Goal: Information Seeking & Learning: Learn about a topic

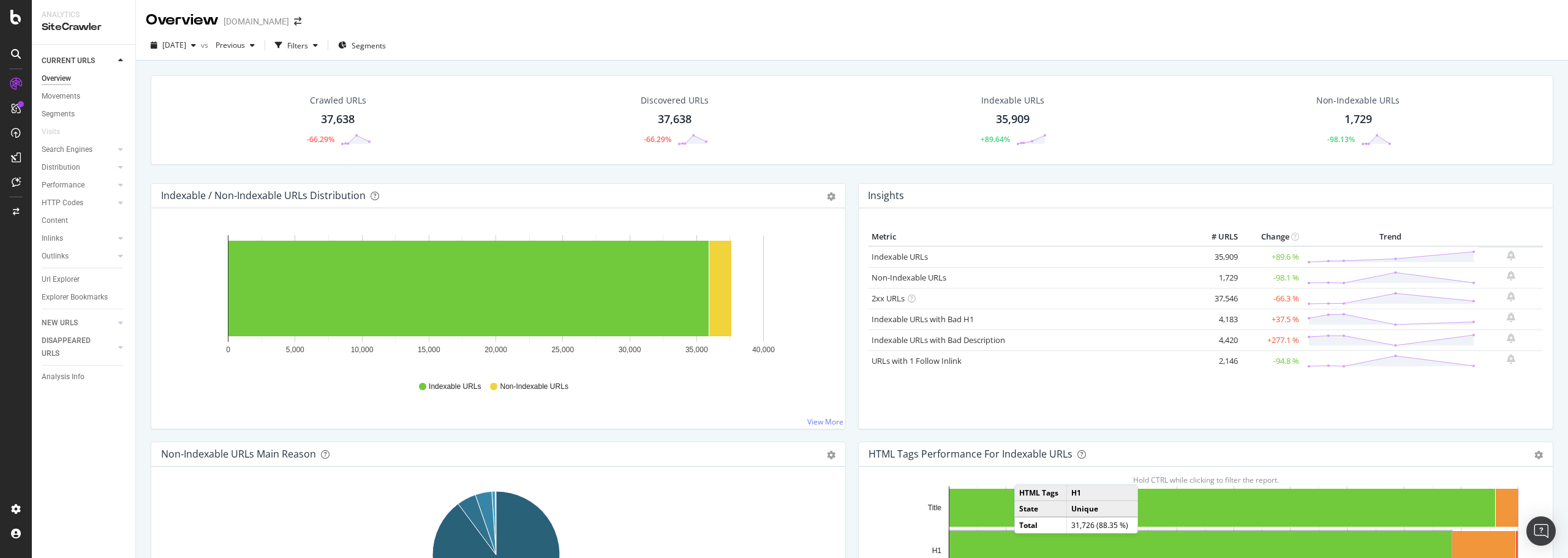
click at [64, 78] on div "Overview" at bounding box center [56, 78] width 29 height 13
click at [64, 217] on div "Content" at bounding box center [55, 221] width 26 height 13
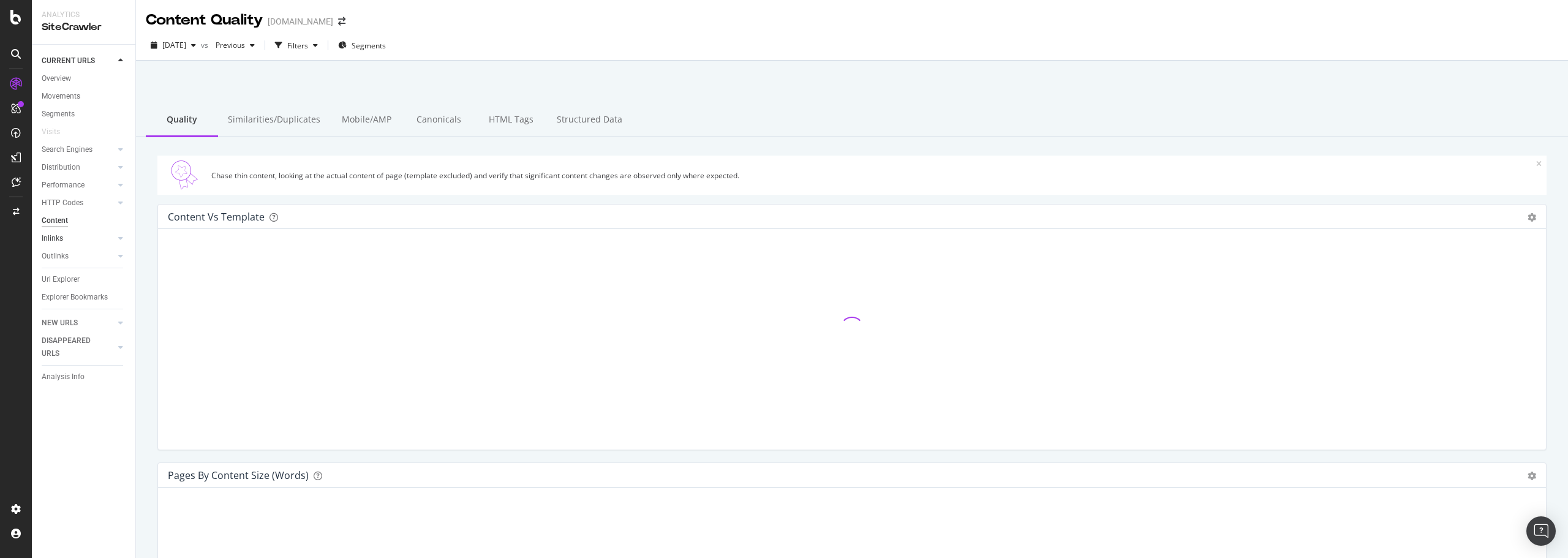
click at [64, 240] on link "Inlinks" at bounding box center [78, 239] width 73 height 13
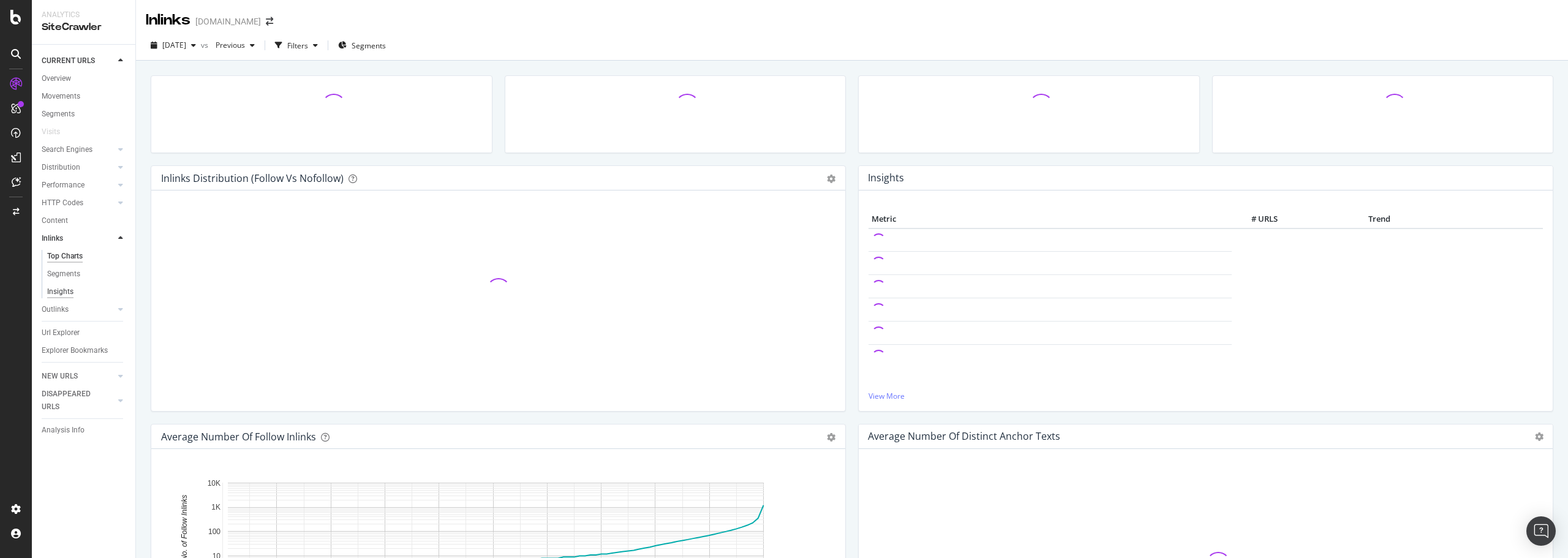
click at [65, 292] on div "Insights" at bounding box center [60, 292] width 26 height 13
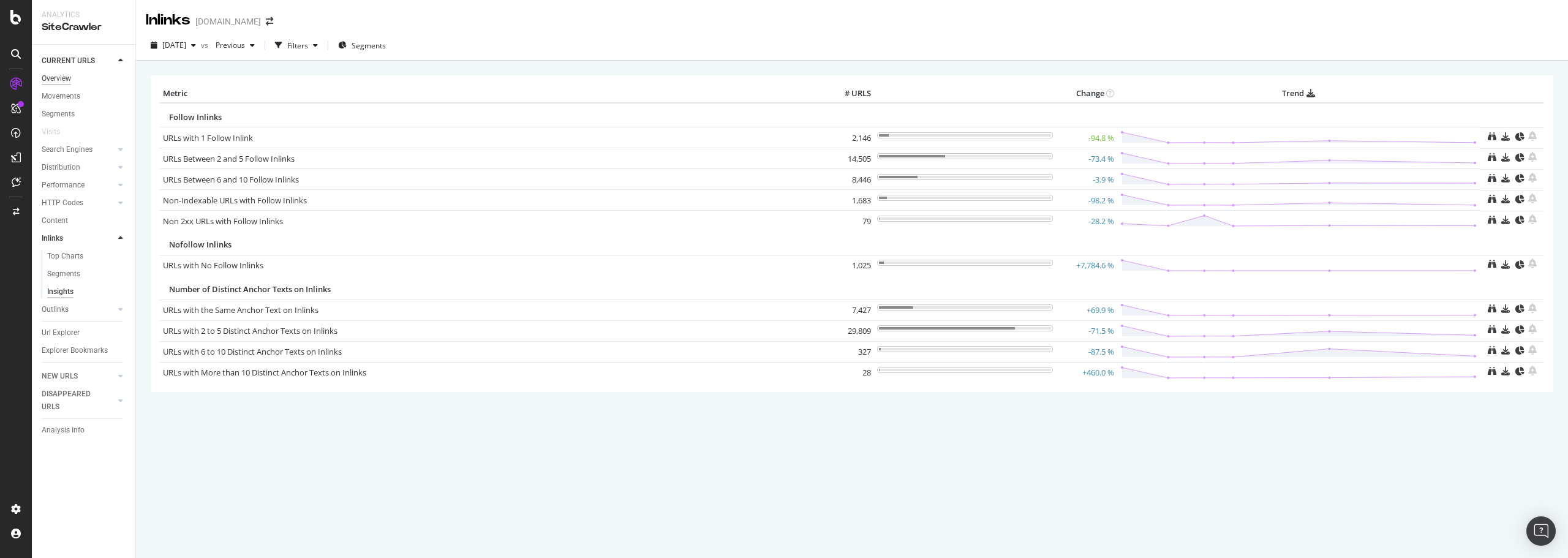
click at [59, 73] on div "Overview" at bounding box center [56, 78] width 29 height 13
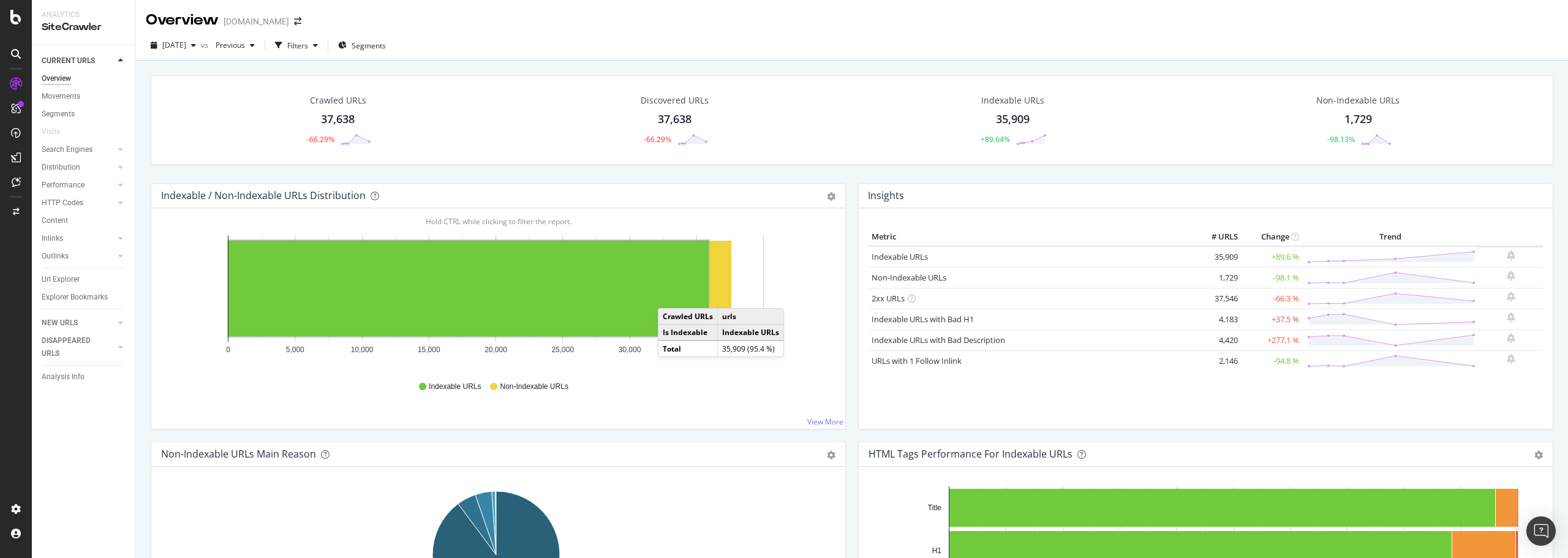
drag, startPoint x: 956, startPoint y: 433, endPoint x: 670, endPoint y: 296, distance: 317.1
click at [368, 44] on div "Segments" at bounding box center [362, 45] width 48 height 11
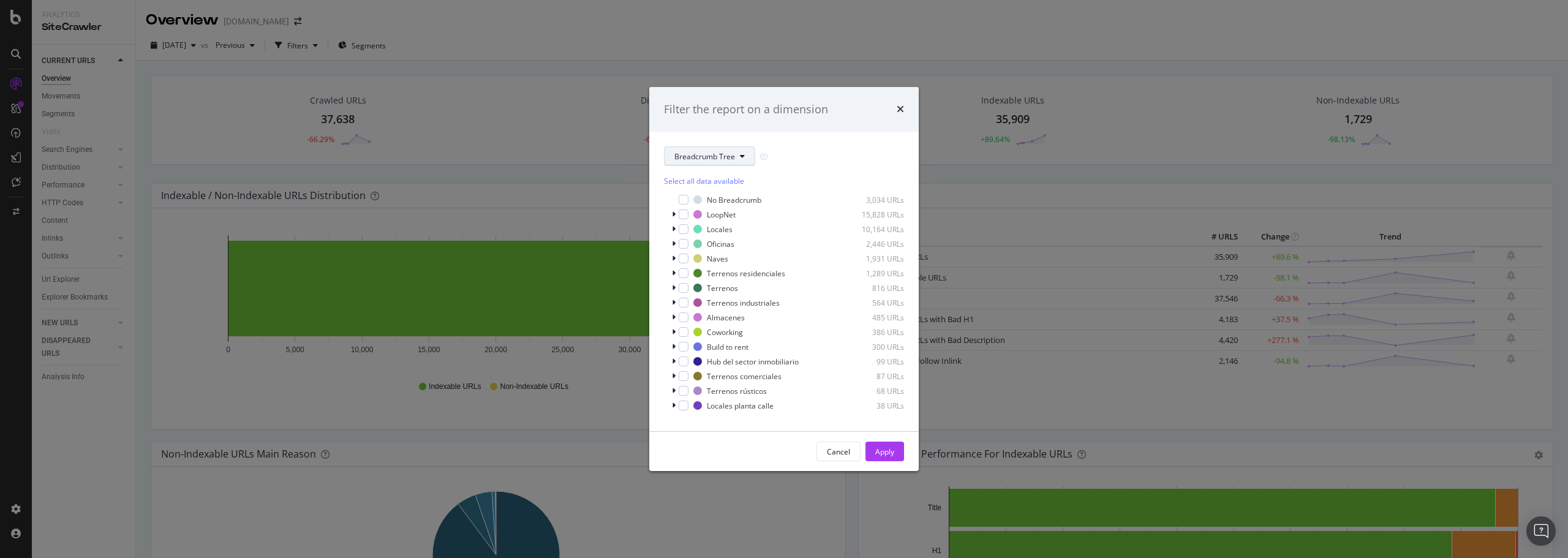
click at [698, 147] on button "Breadcrumb Tree" at bounding box center [709, 156] width 91 height 19
click at [701, 200] on span "pagetype" at bounding box center [714, 200] width 79 height 11
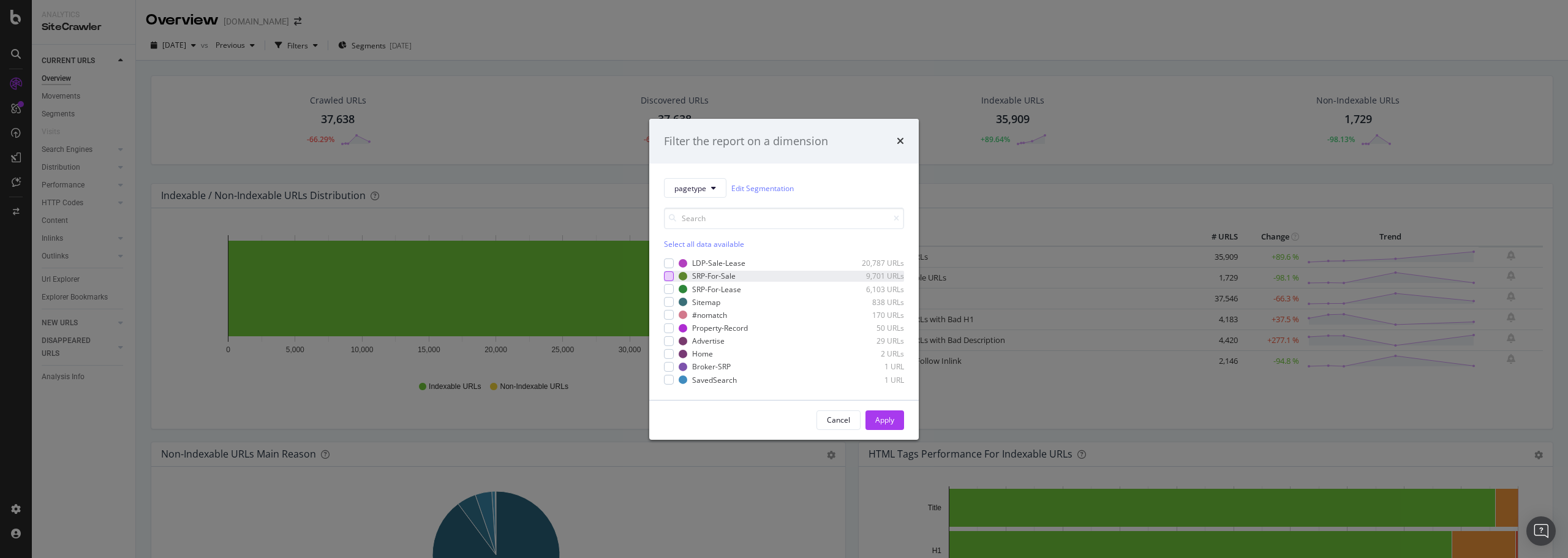
click at [668, 277] on div "modal" at bounding box center [669, 276] width 10 height 10
click at [668, 295] on div "LDP-Sale-Lease 20,787 URLs SRP-For-Sale 9,701 URLs SRP-For-Lease 6,103 URLs Sit…" at bounding box center [784, 321] width 240 height 127
click at [670, 287] on div "modal" at bounding box center [669, 289] width 10 height 10
click at [886, 418] on div "Apply" at bounding box center [885, 420] width 19 height 11
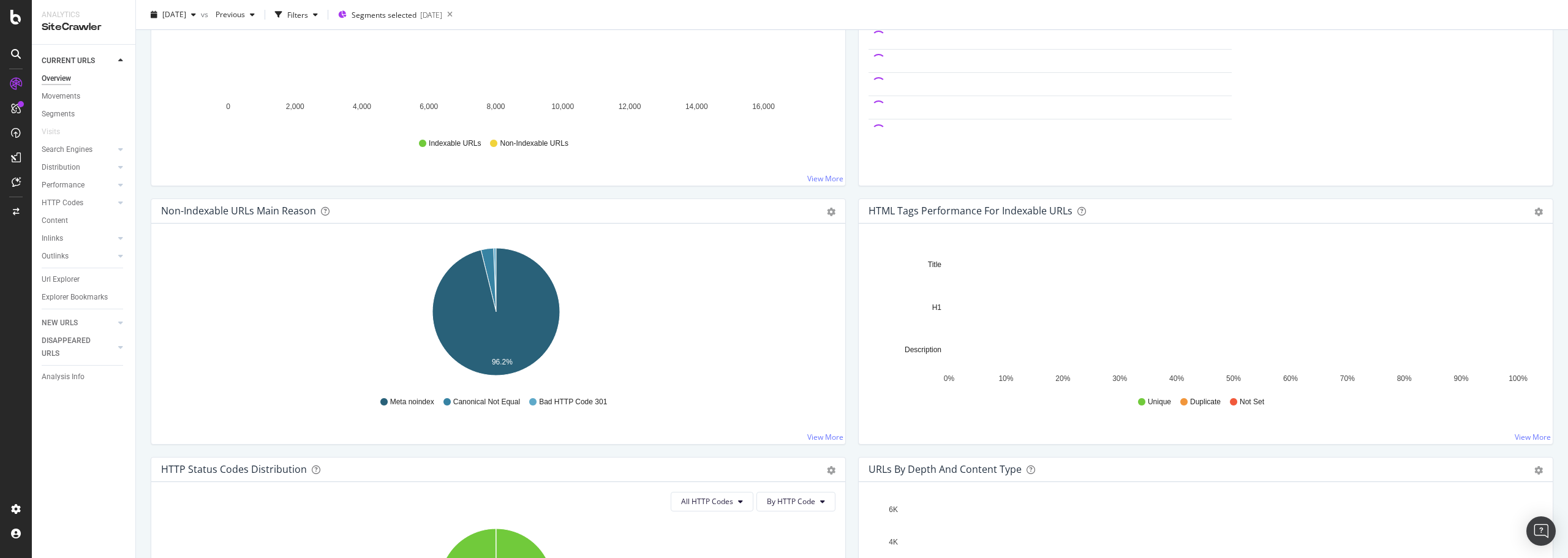
scroll to position [245, 0]
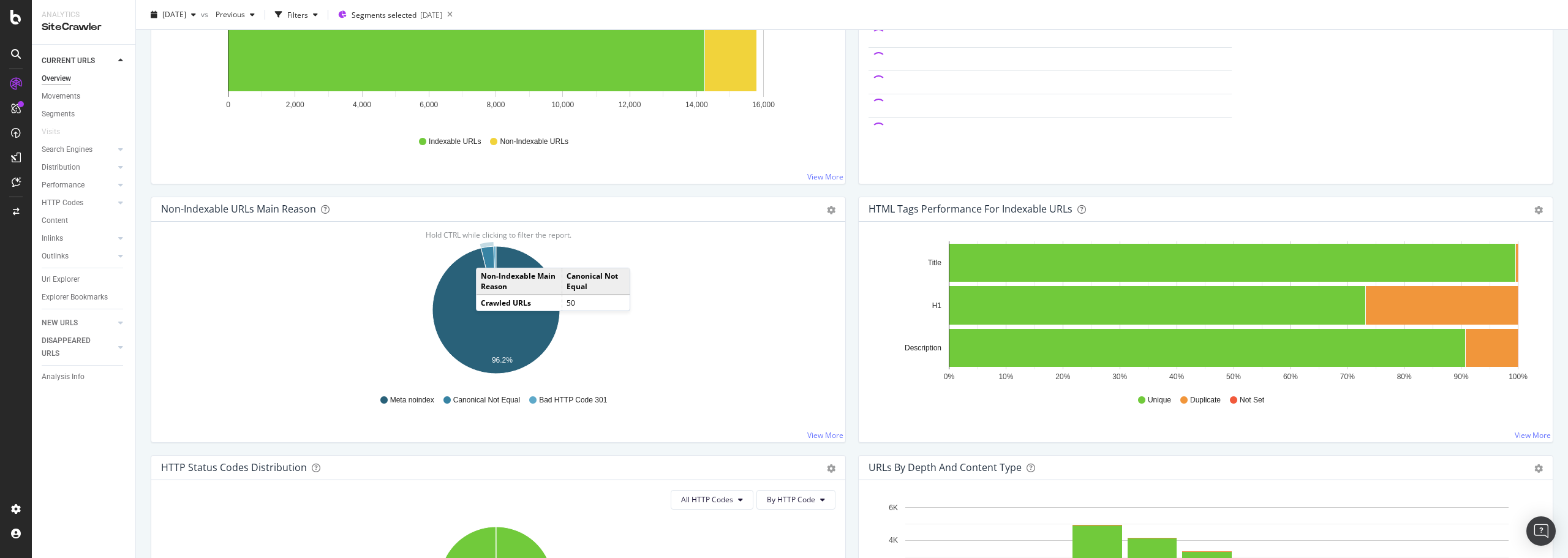
click at [488, 255] on icon "A chart." at bounding box center [488, 278] width 15 height 64
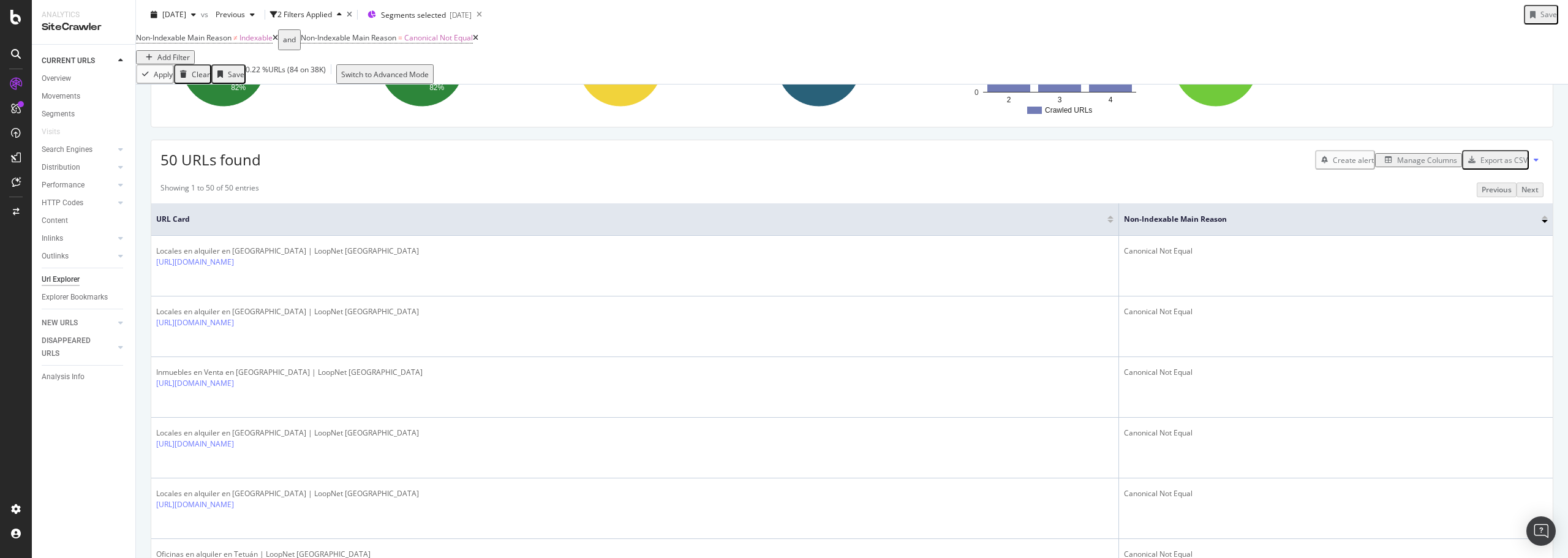
scroll to position [184, 0]
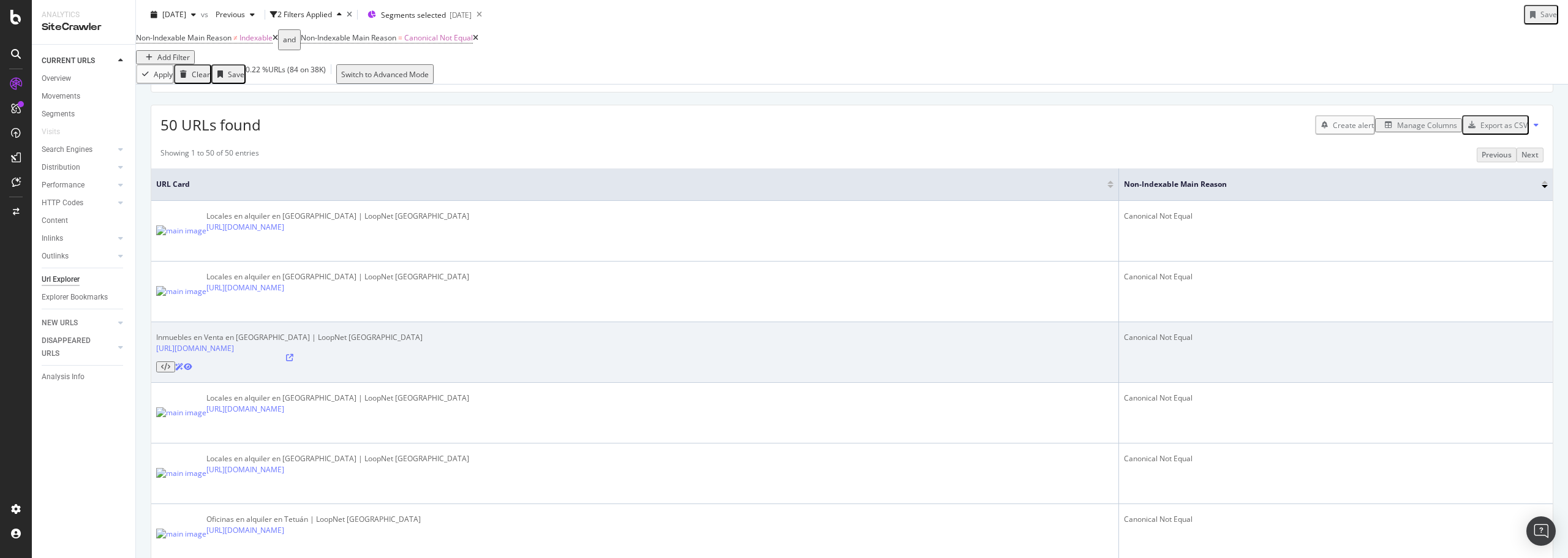
click at [192, 363] on icon at bounding box center [188, 367] width 9 height 8
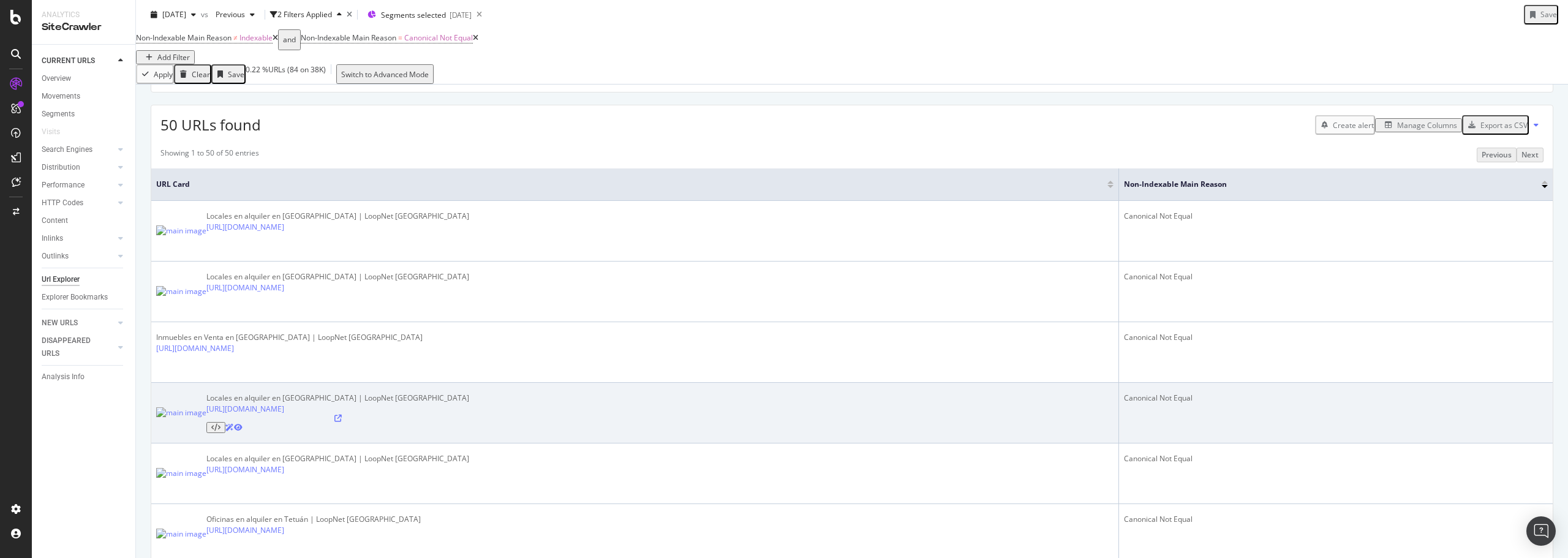
click at [243, 424] on icon at bounding box center [238, 427] width 9 height 8
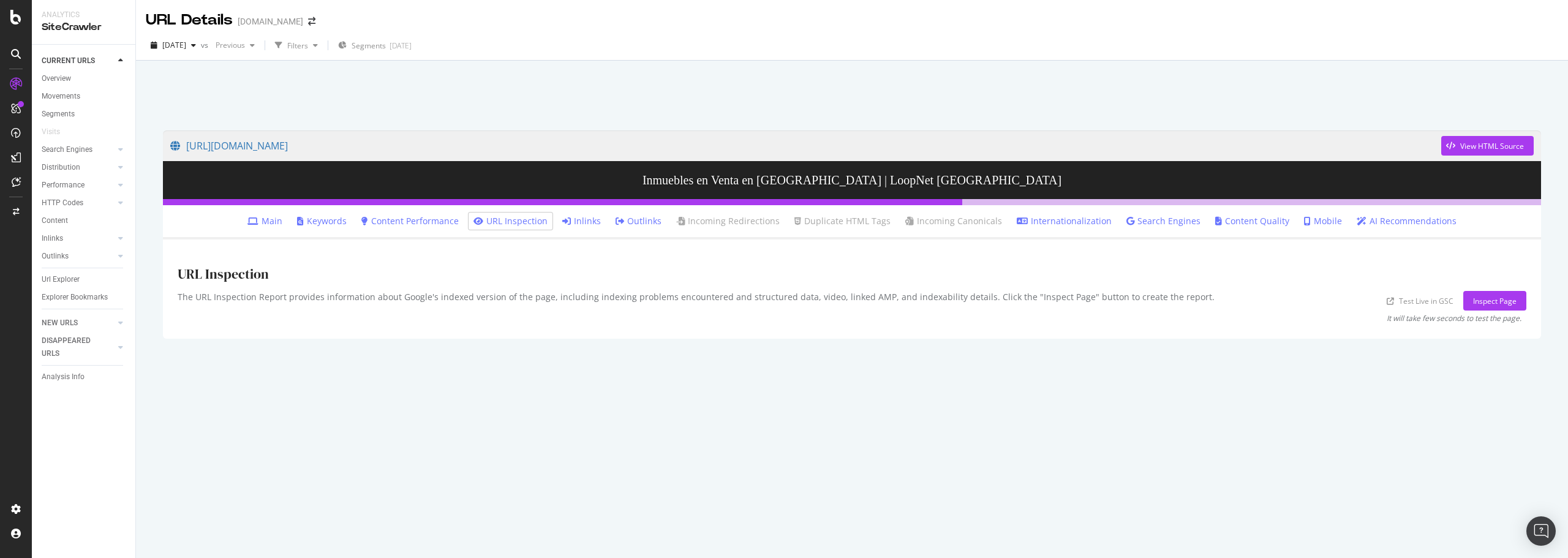
click at [593, 223] on link "Inlinks" at bounding box center [581, 222] width 38 height 13
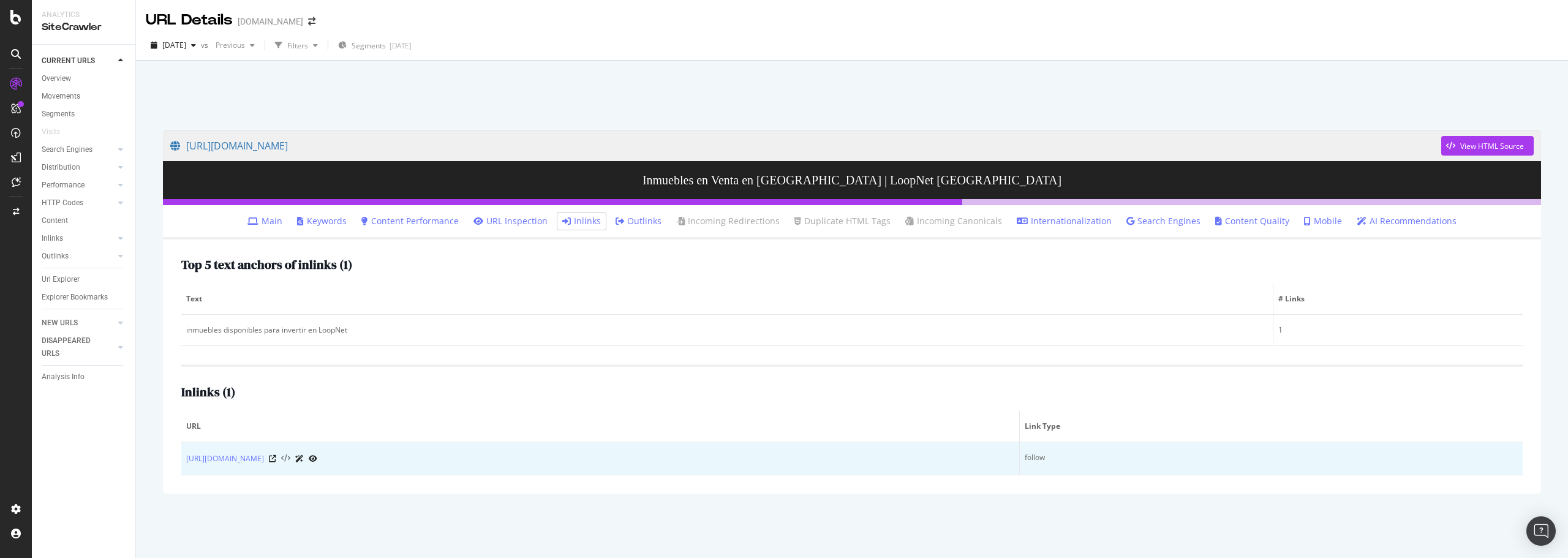
click at [291, 456] on icon at bounding box center [285, 459] width 9 height 9
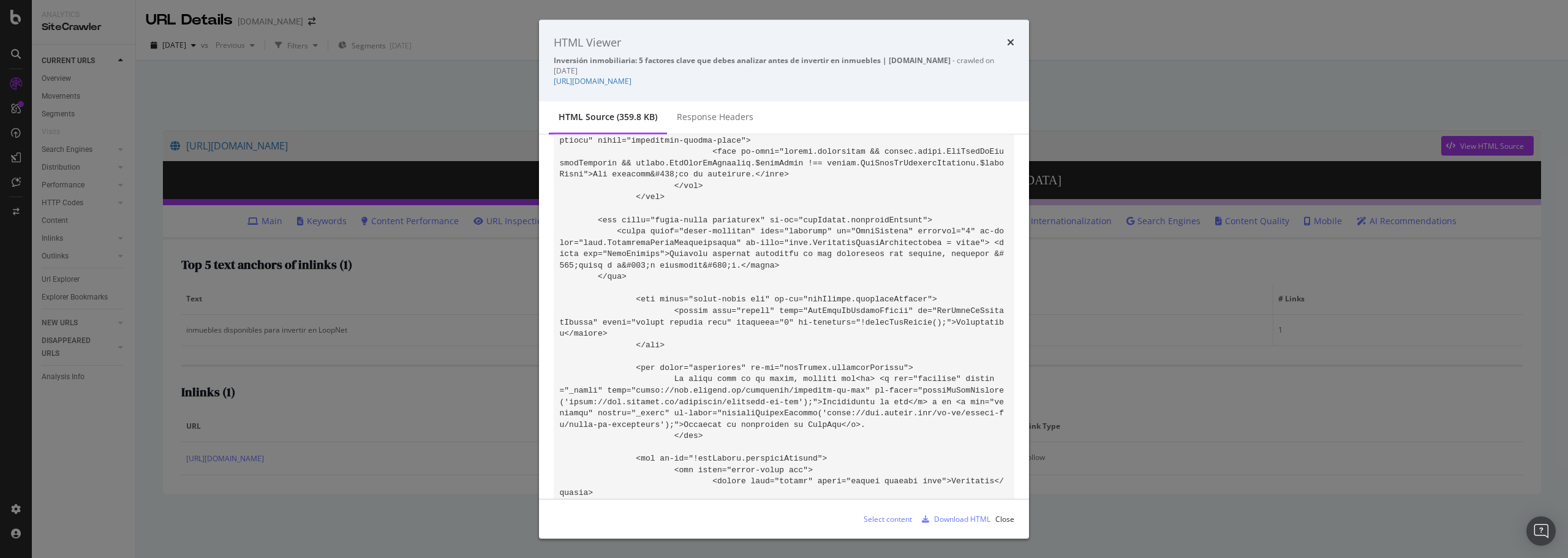
scroll to position [51117, 0]
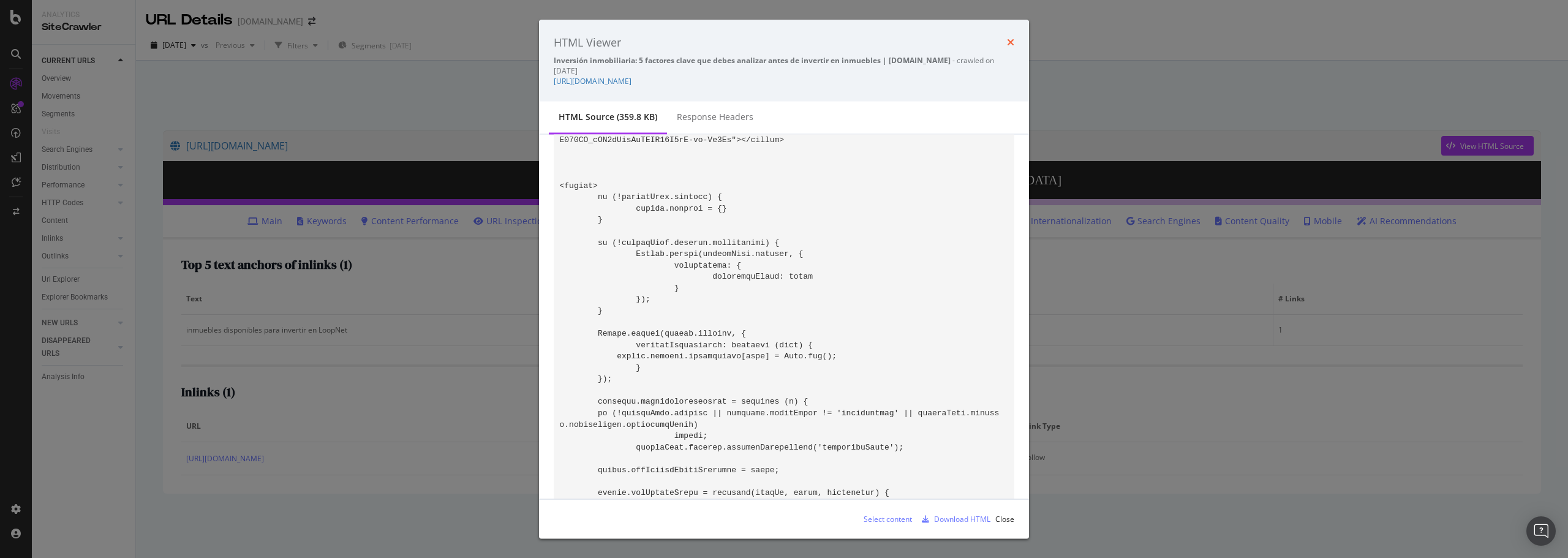
click at [1011, 43] on icon "times" at bounding box center [1011, 43] width 8 height 10
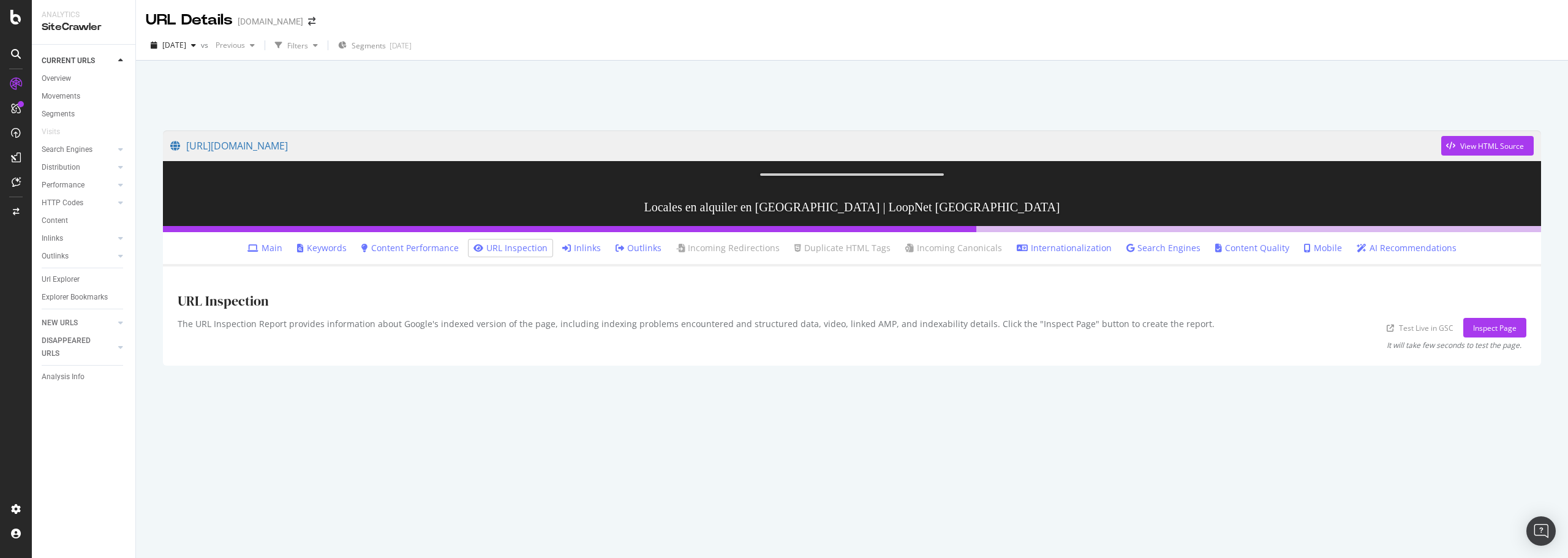
click at [590, 254] on link "Inlinks" at bounding box center [581, 249] width 38 height 13
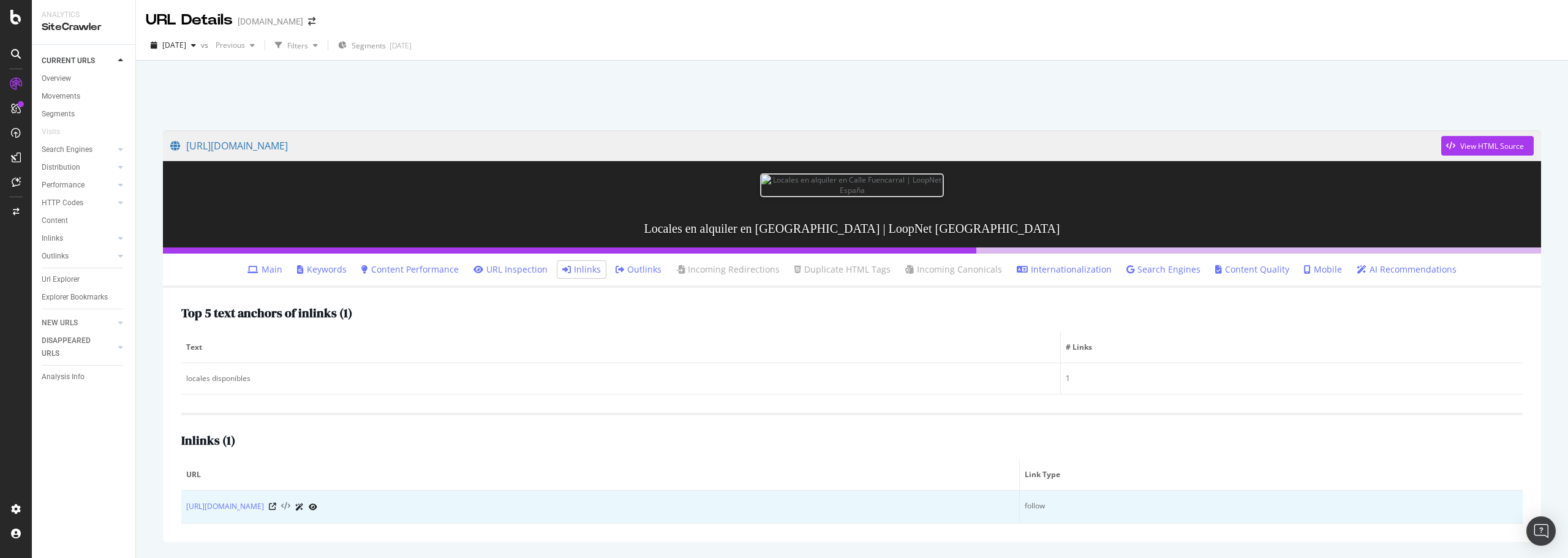
click at [291, 511] on icon at bounding box center [285, 507] width 9 height 9
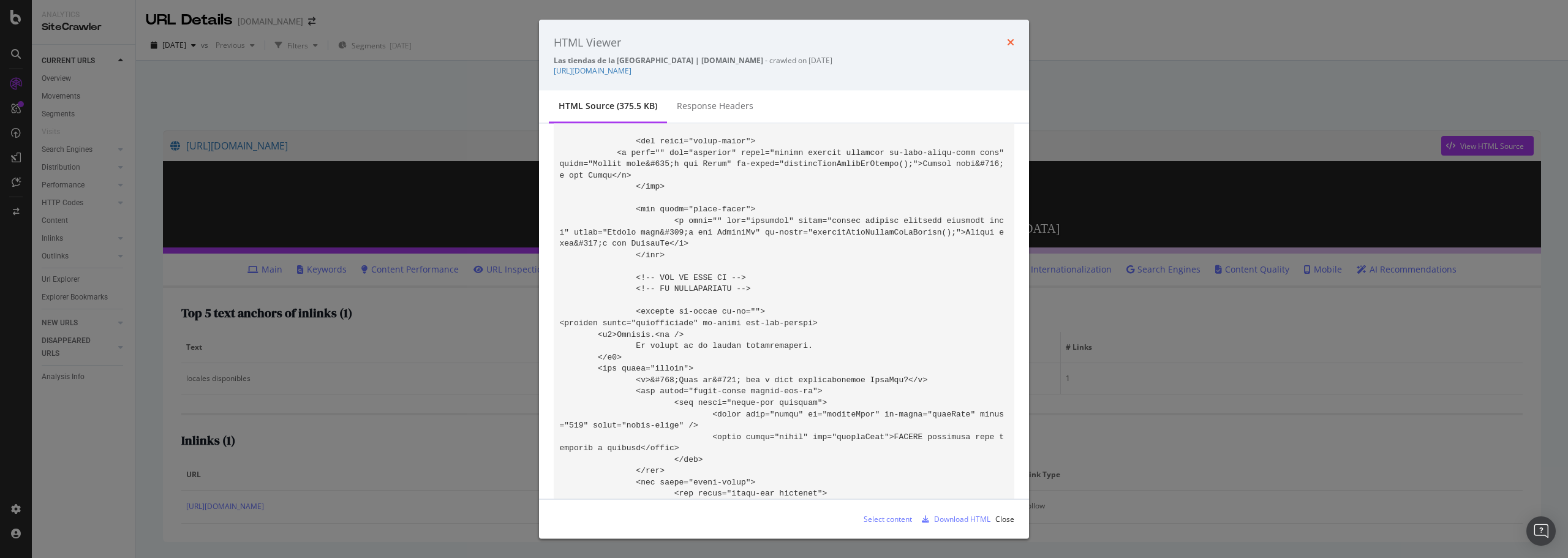
click at [1010, 41] on icon "times" at bounding box center [1011, 43] width 8 height 10
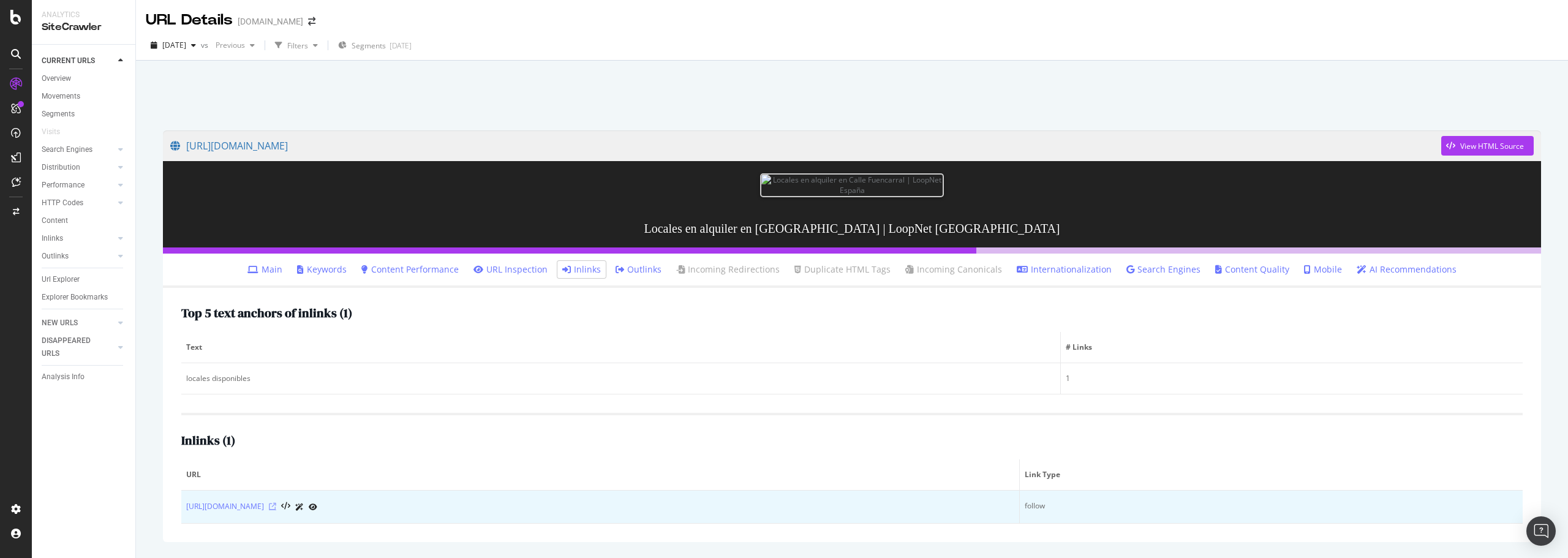
click at [276, 510] on icon at bounding box center [273, 507] width 8 height 8
